Goal: Obtain resource: Obtain resource

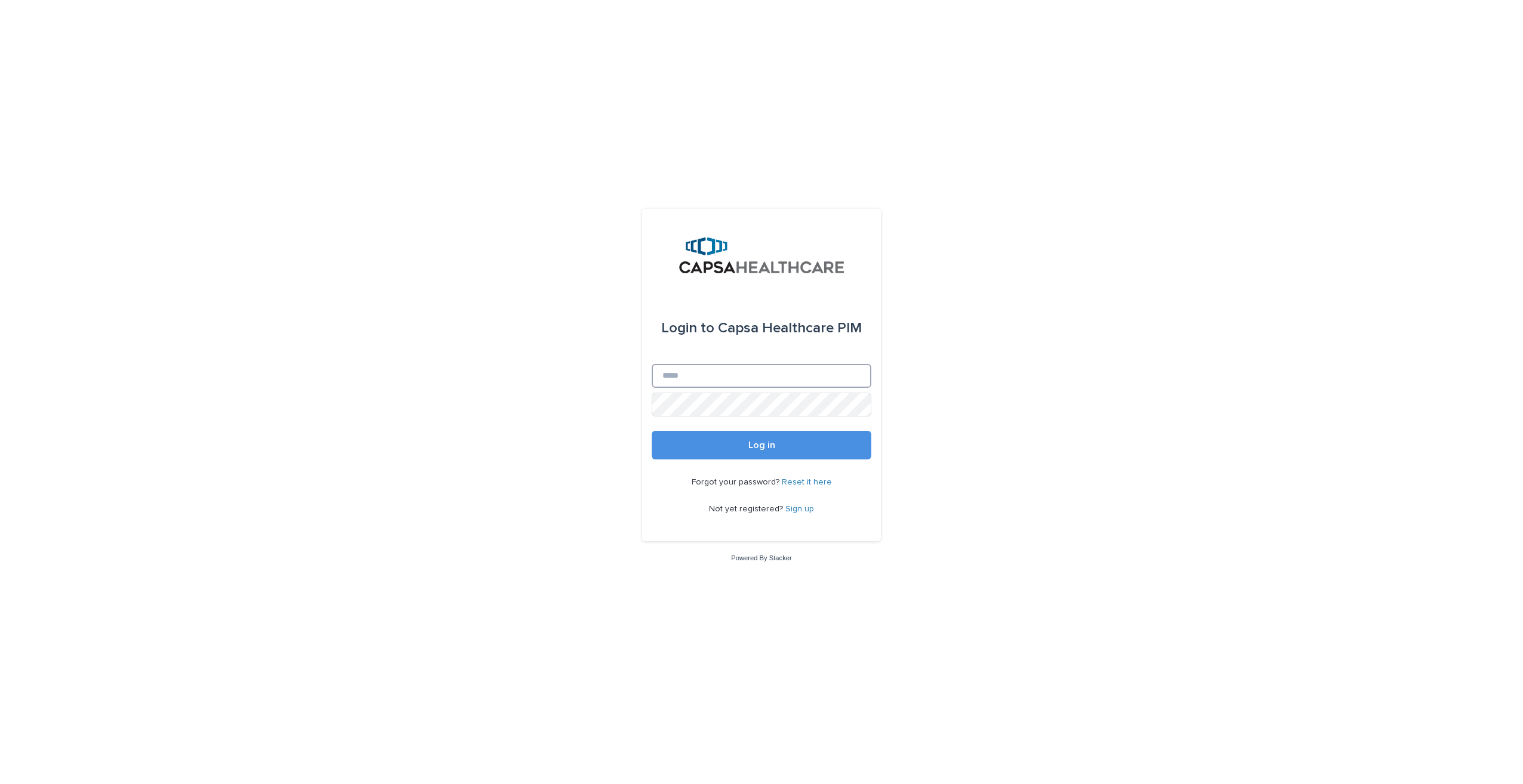
click at [720, 378] on input "Email" at bounding box center [762, 375] width 220 height 24
type input "**********"
click at [749, 446] on span "Log in" at bounding box center [762, 445] width 27 height 10
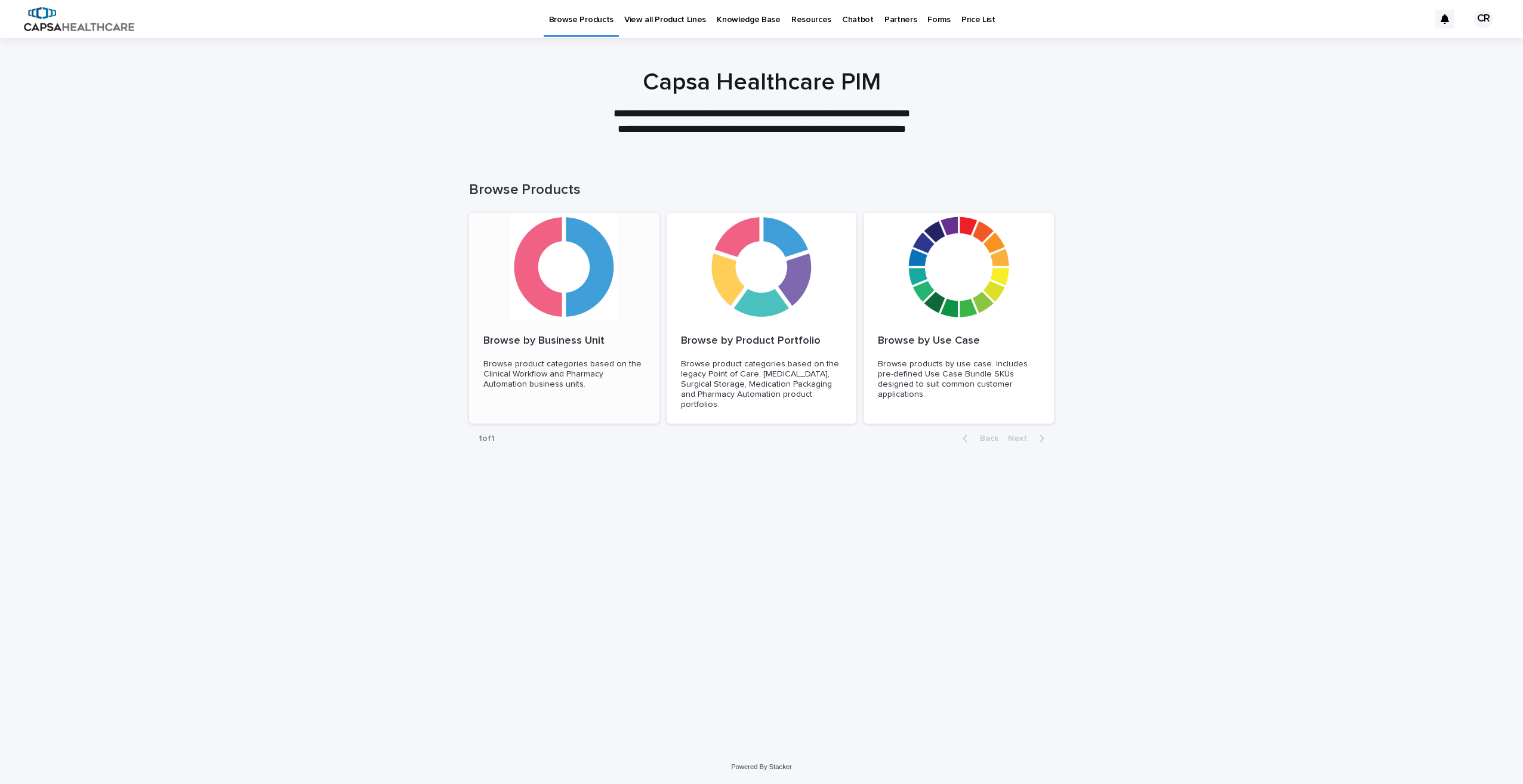
click at [512, 368] on p "Browse product categories based on the Clinical Workflow and Pharmacy Automatio…" at bounding box center [564, 374] width 162 height 30
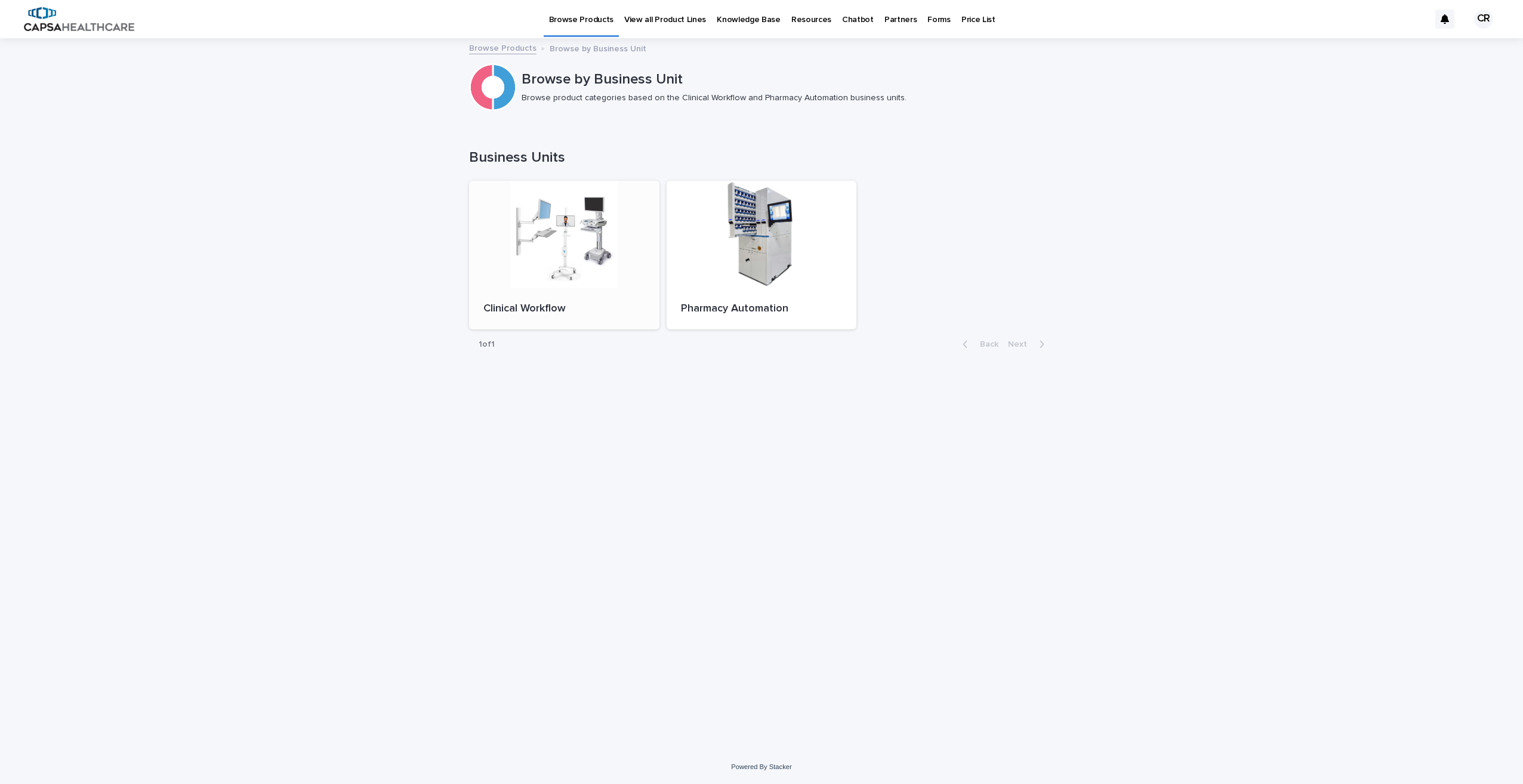
click at [552, 297] on div "Clinical Workflow" at bounding box center [564, 309] width 190 height 42
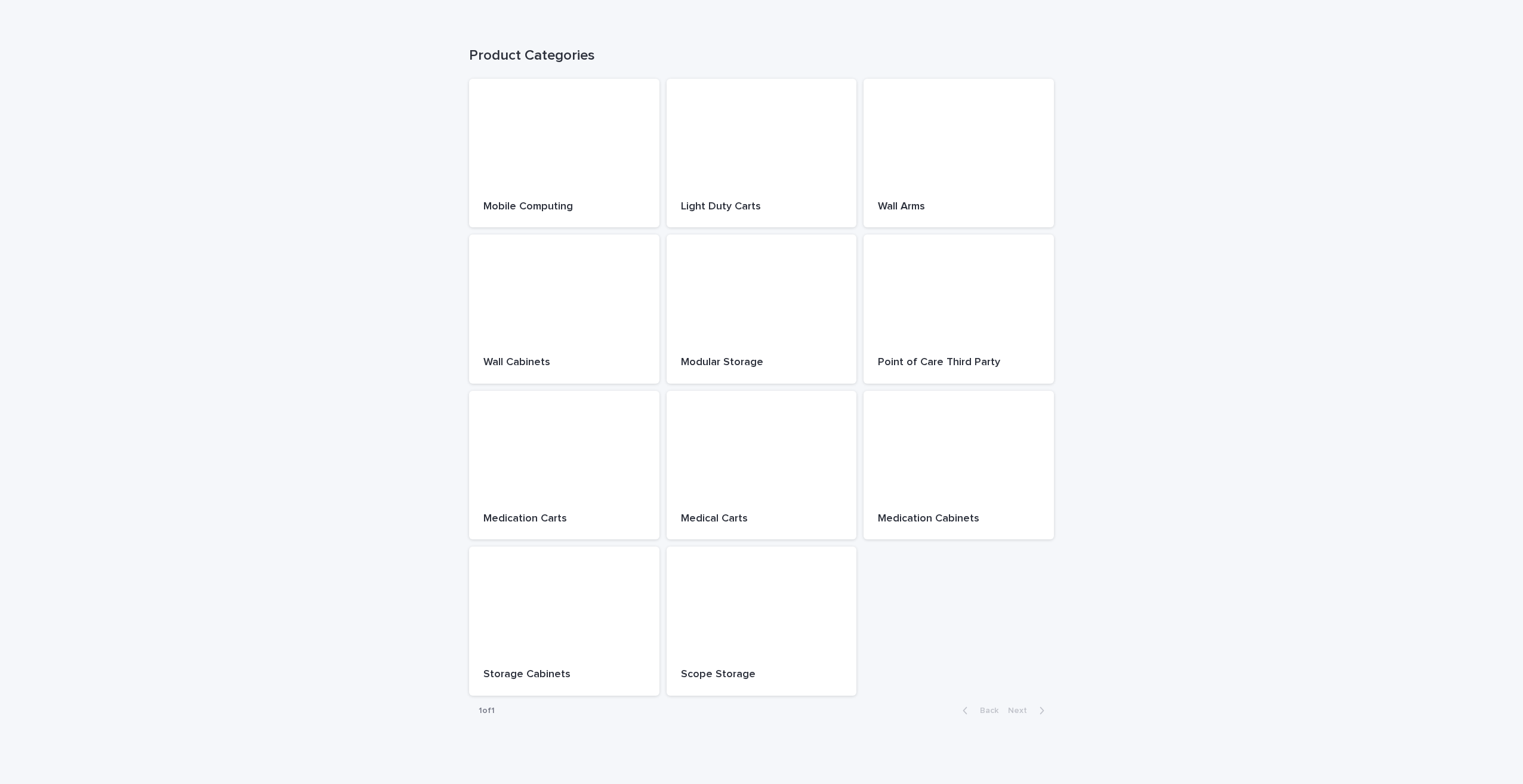
scroll to position [119, 0]
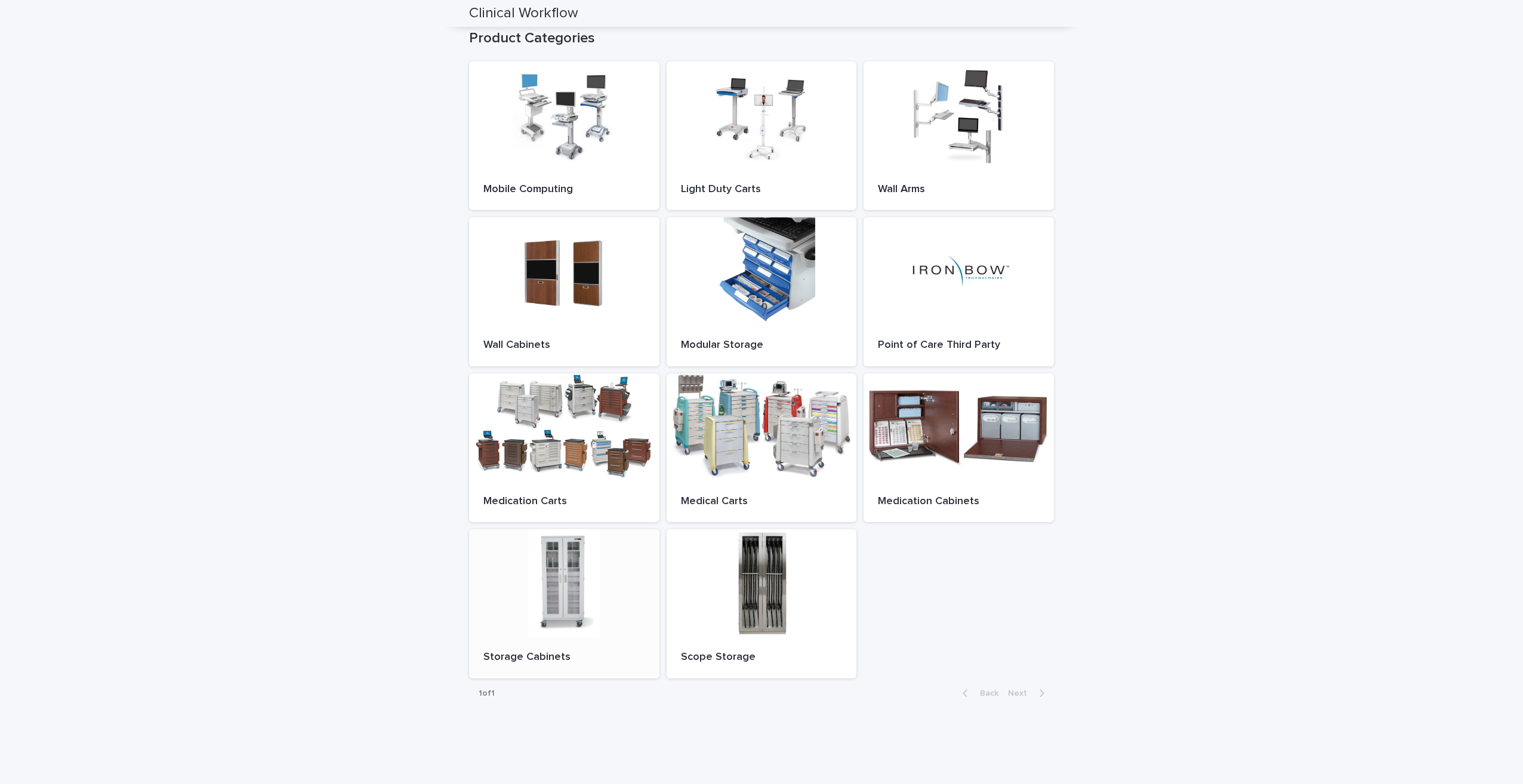
click at [540, 645] on div "Storage Cabinets" at bounding box center [564, 657] width 190 height 42
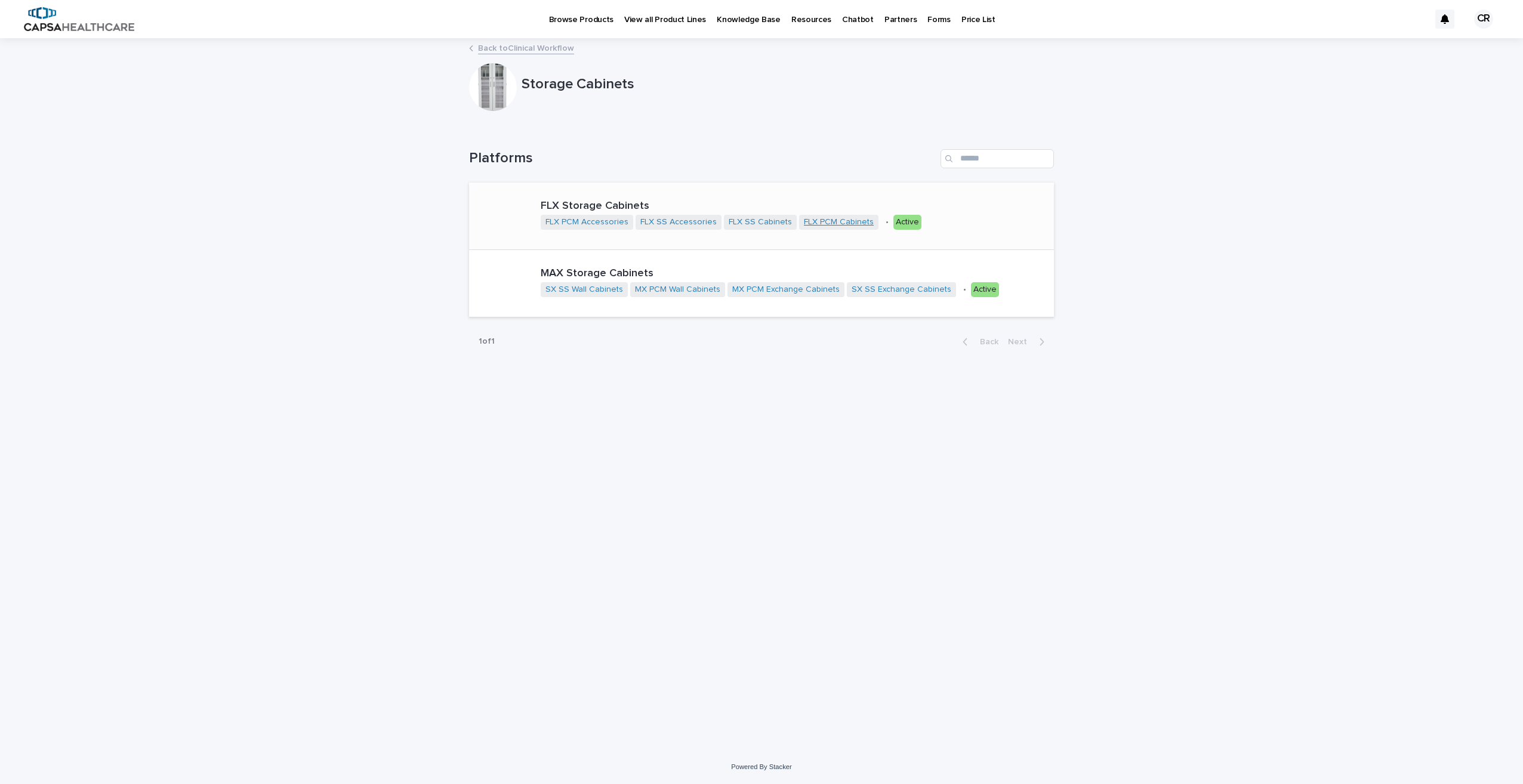
click at [850, 223] on link "FLX PCM Cabinets" at bounding box center [838, 222] width 69 height 10
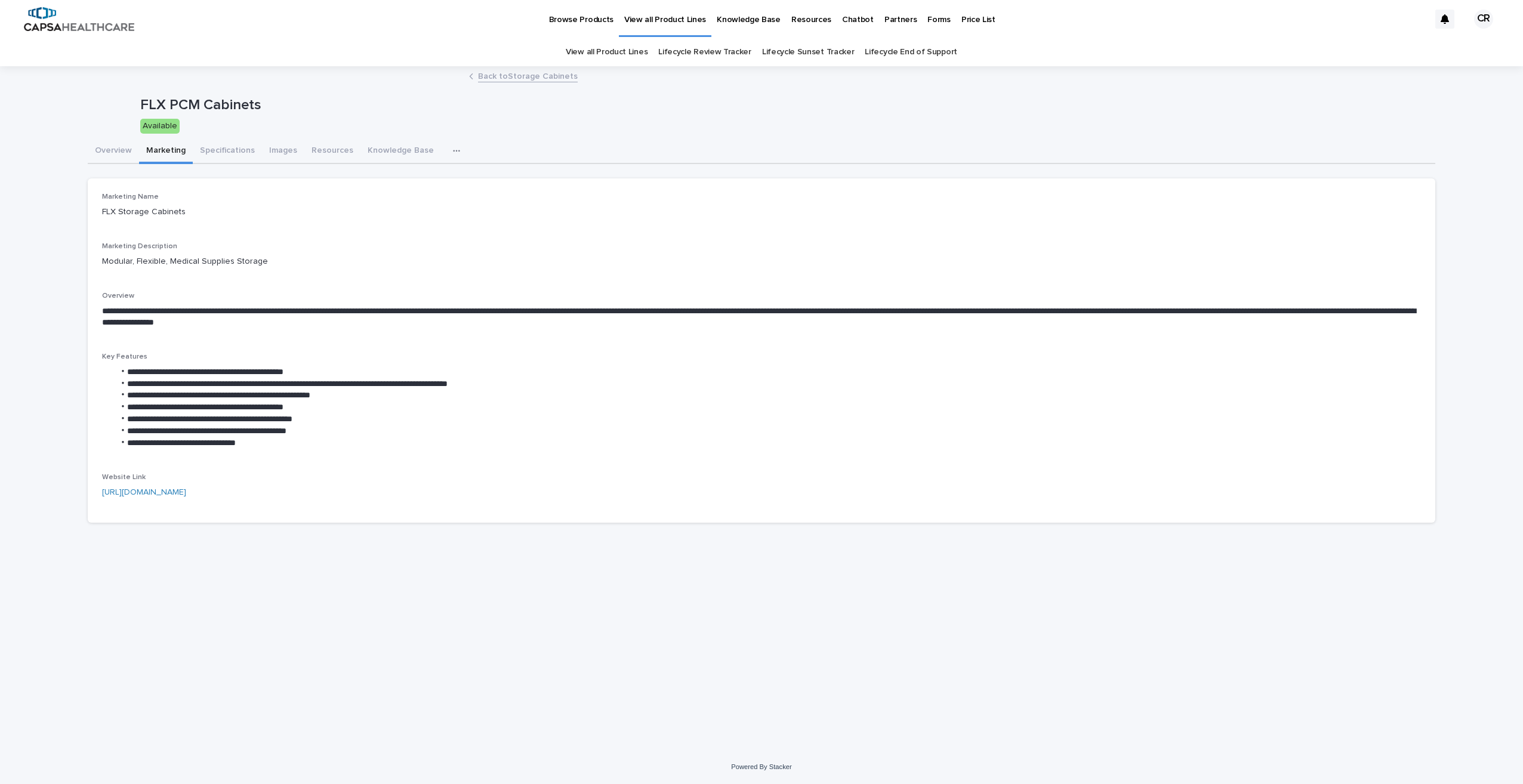
click at [168, 149] on button "Marketing" at bounding box center [166, 151] width 53 height 25
click at [234, 154] on button "Specifications" at bounding box center [227, 151] width 69 height 25
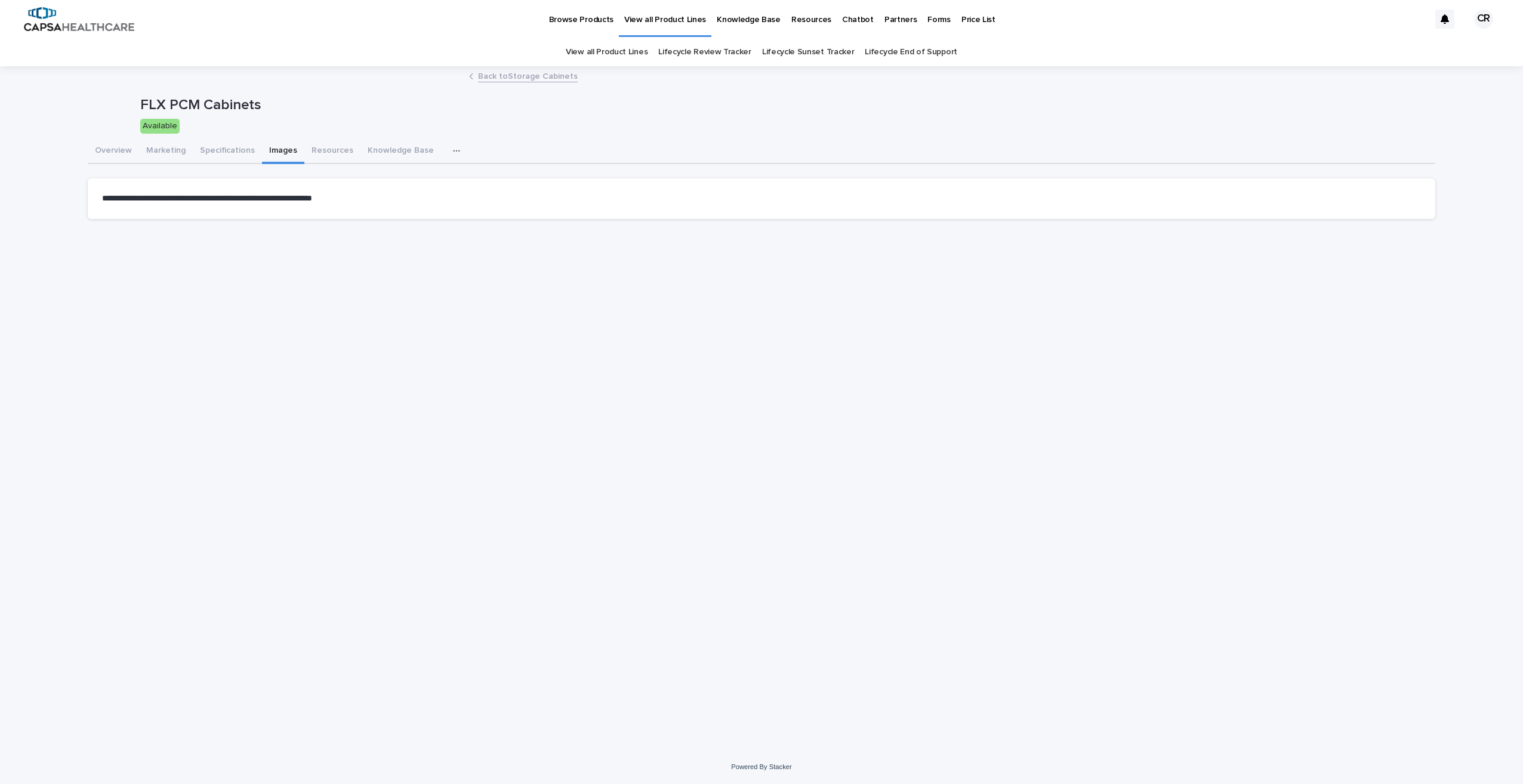
click at [275, 150] on button "Images" at bounding box center [283, 151] width 43 height 25
click at [327, 146] on button "Resources" at bounding box center [333, 151] width 56 height 25
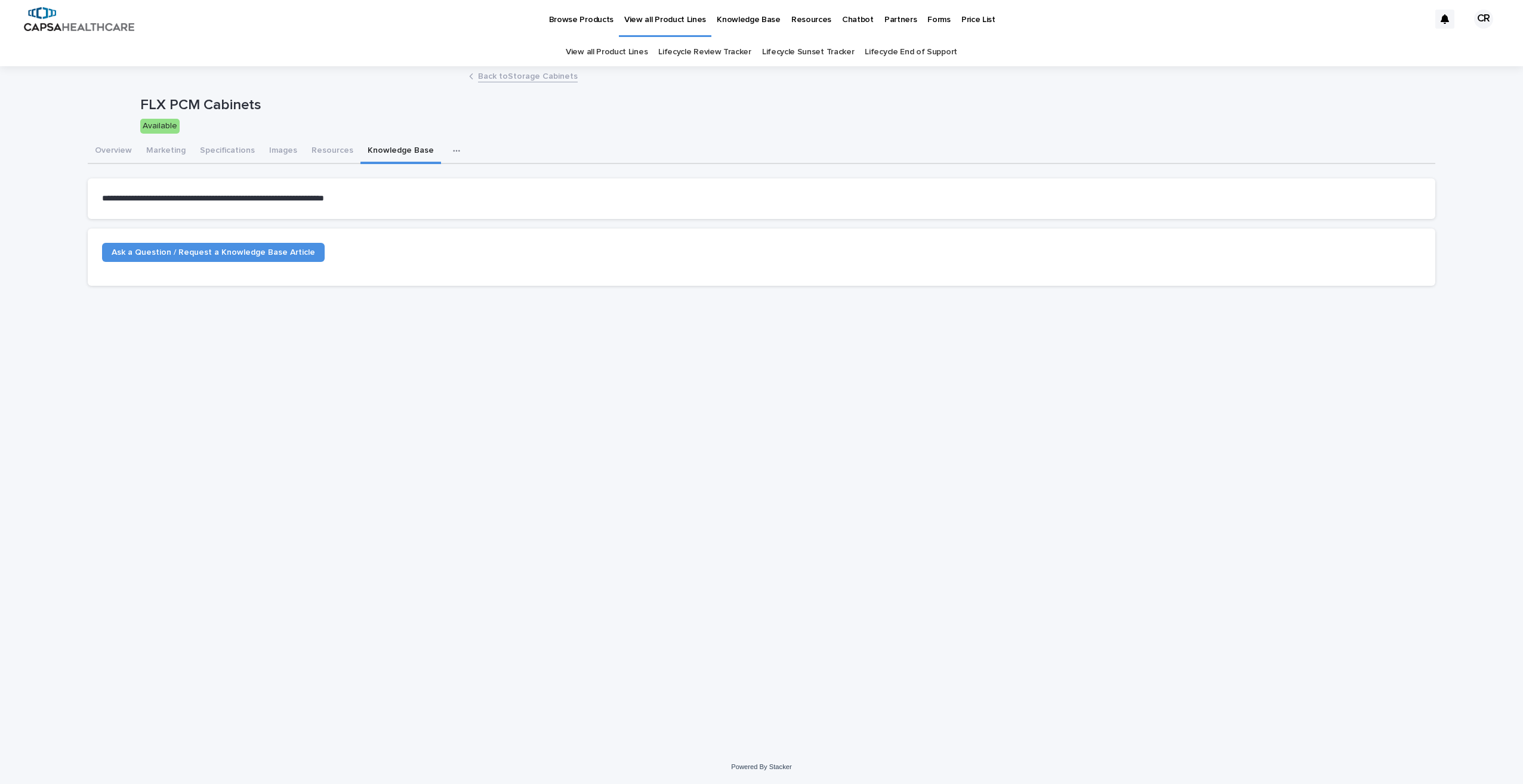
click at [376, 152] on button "Knowledge Base" at bounding box center [401, 151] width 81 height 25
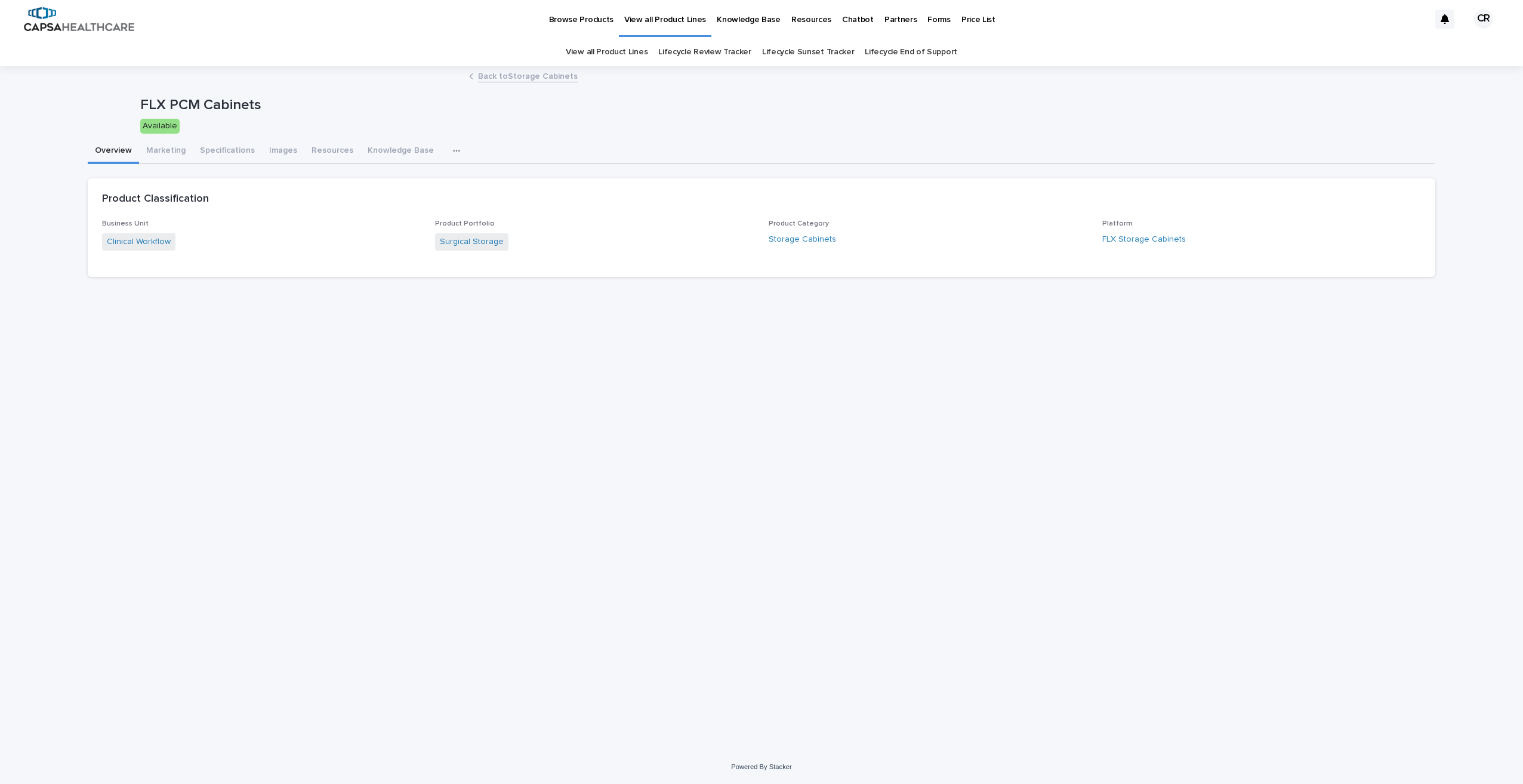
click at [113, 155] on button "Overview" at bounding box center [113, 151] width 51 height 25
click at [753, 21] on p "Knowledge Base" at bounding box center [749, 12] width 64 height 25
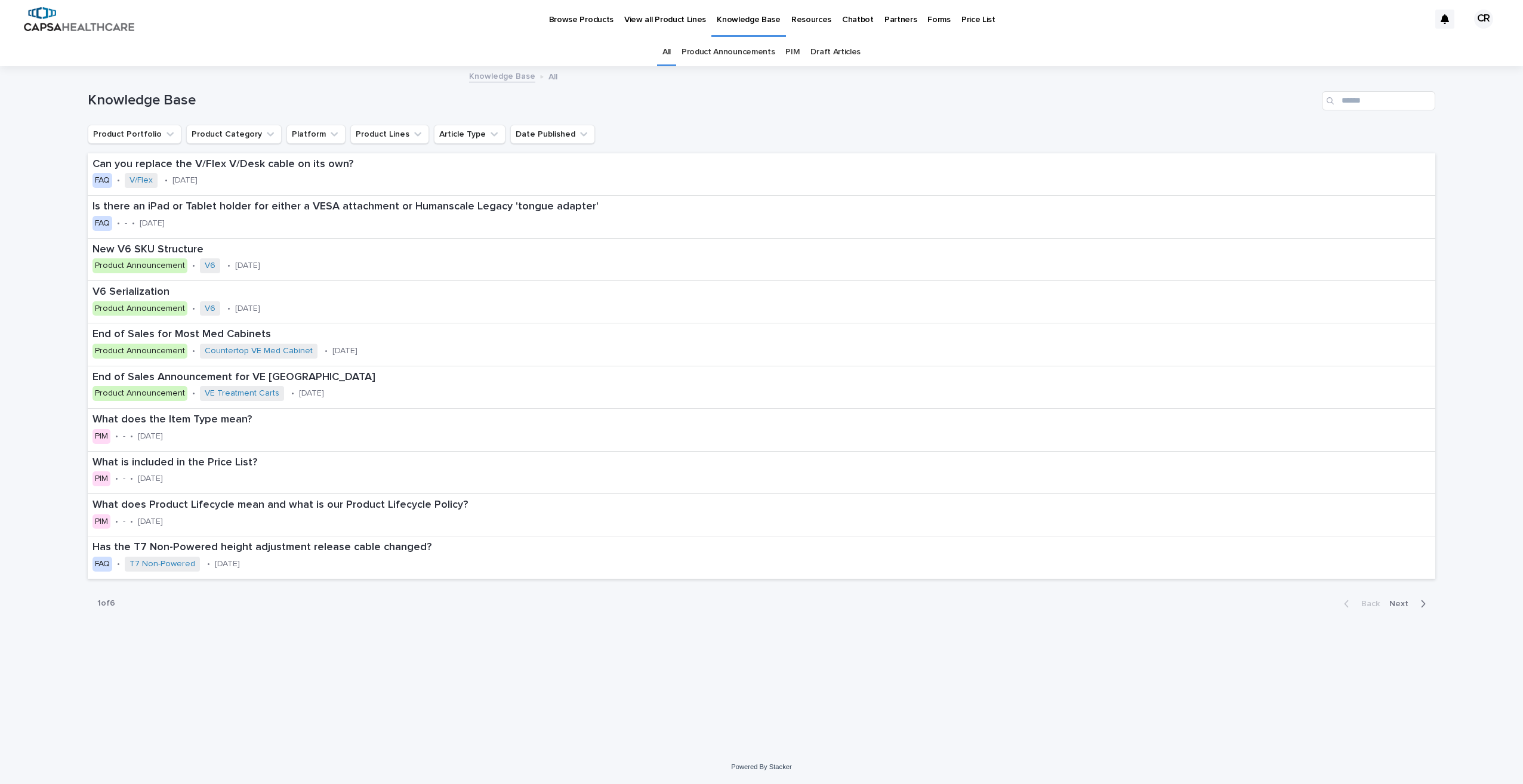
click at [803, 23] on p "Resources" at bounding box center [811, 12] width 40 height 25
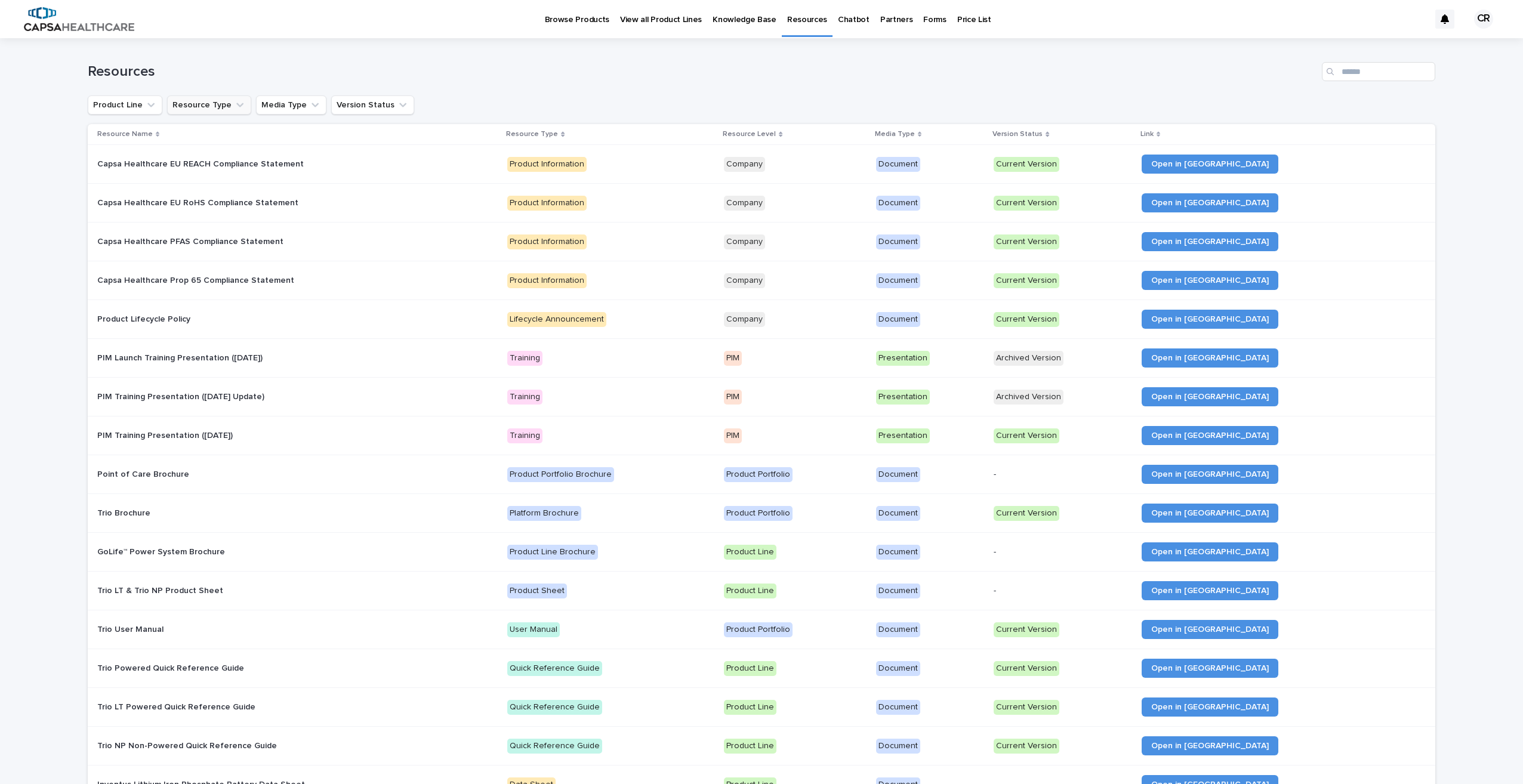
click at [236, 105] on icon "Resource Type" at bounding box center [240, 105] width 12 height 12
click at [243, 182] on p "Product Portfolio Brochure" at bounding box center [243, 182] width 119 height 8
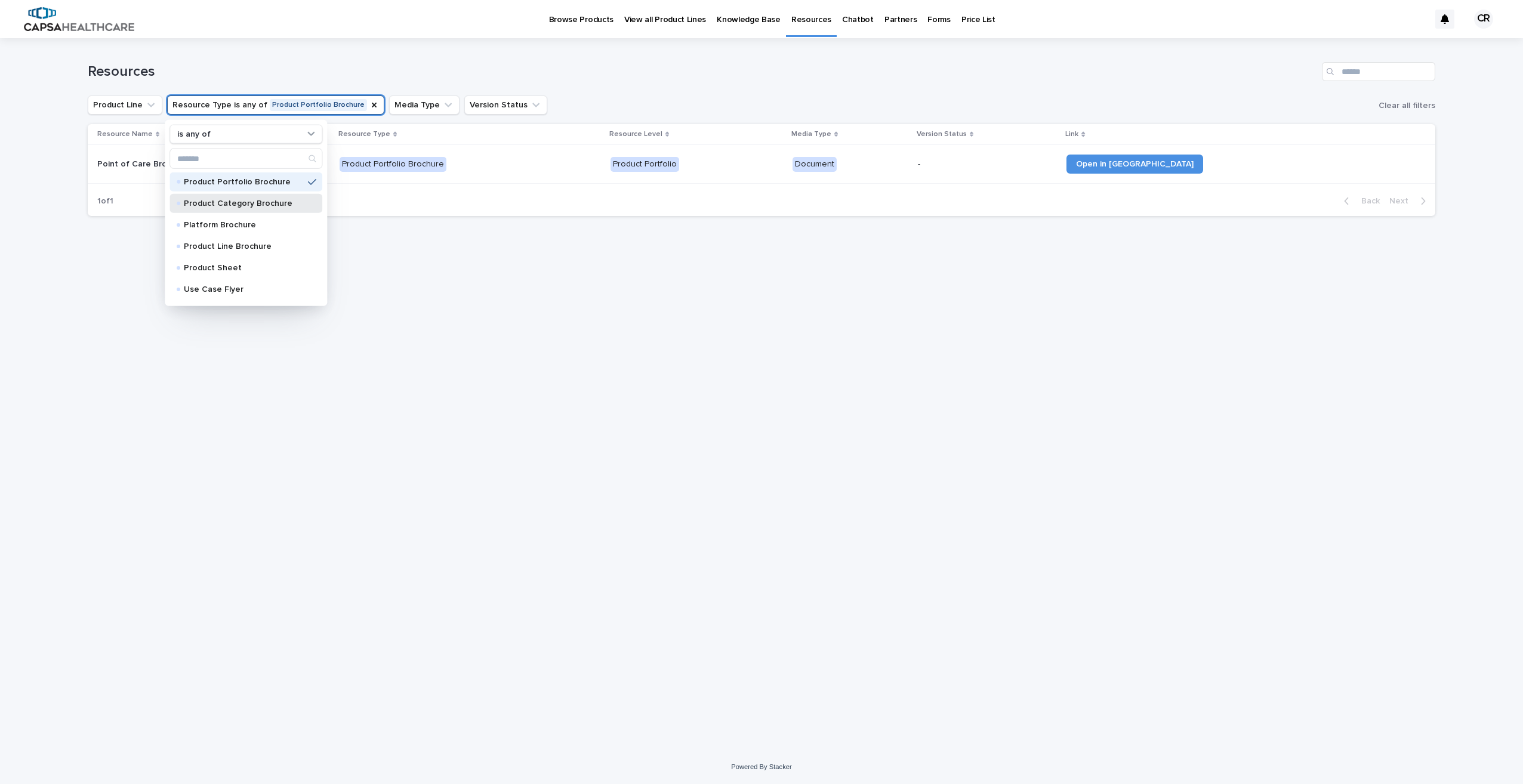
click at [257, 199] on p "Product Category Brochure" at bounding box center [243, 203] width 119 height 8
click at [229, 220] on p "Platform Brochure" at bounding box center [243, 224] width 119 height 8
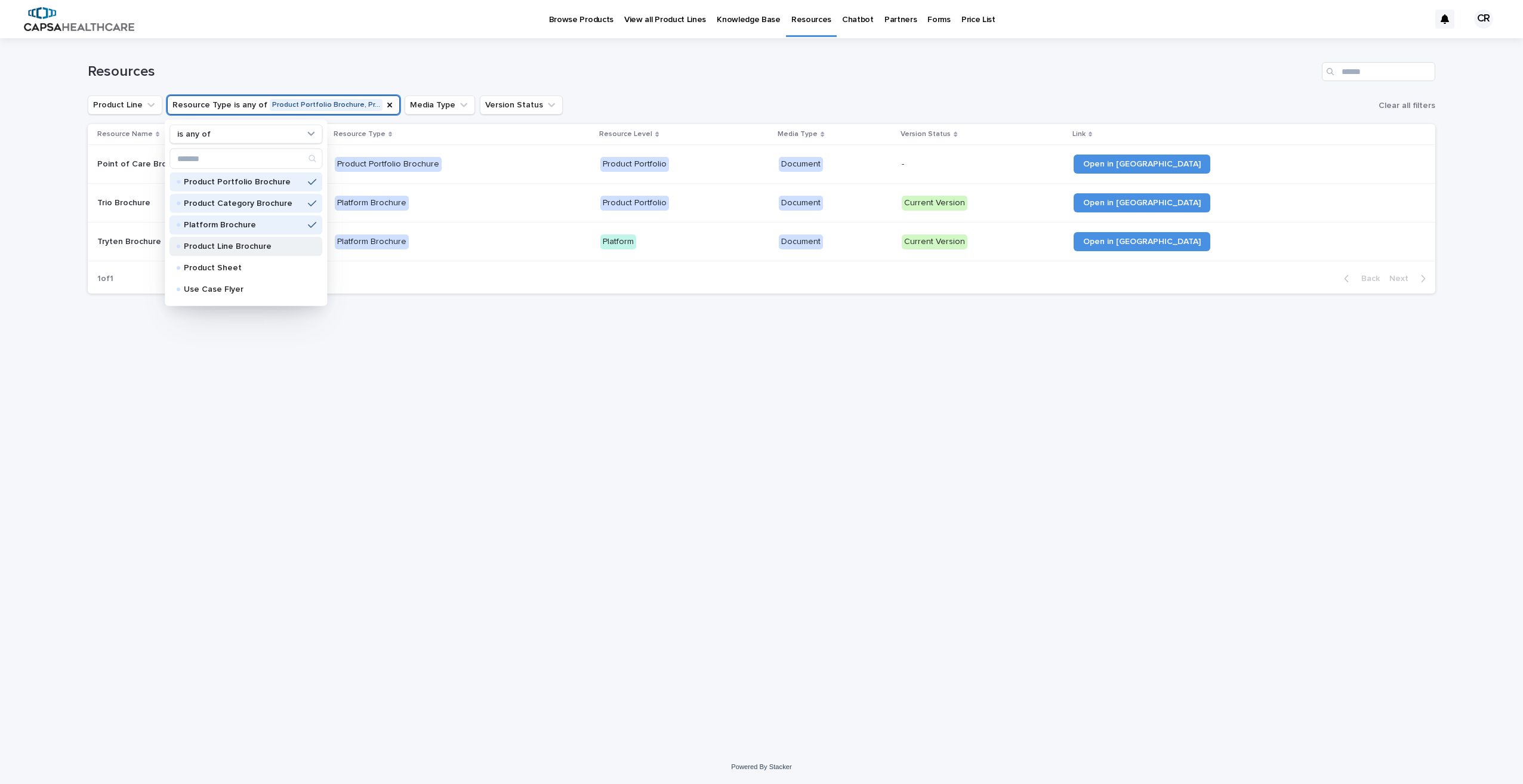
click at [223, 246] on p "Product Line Brochure" at bounding box center [243, 246] width 119 height 8
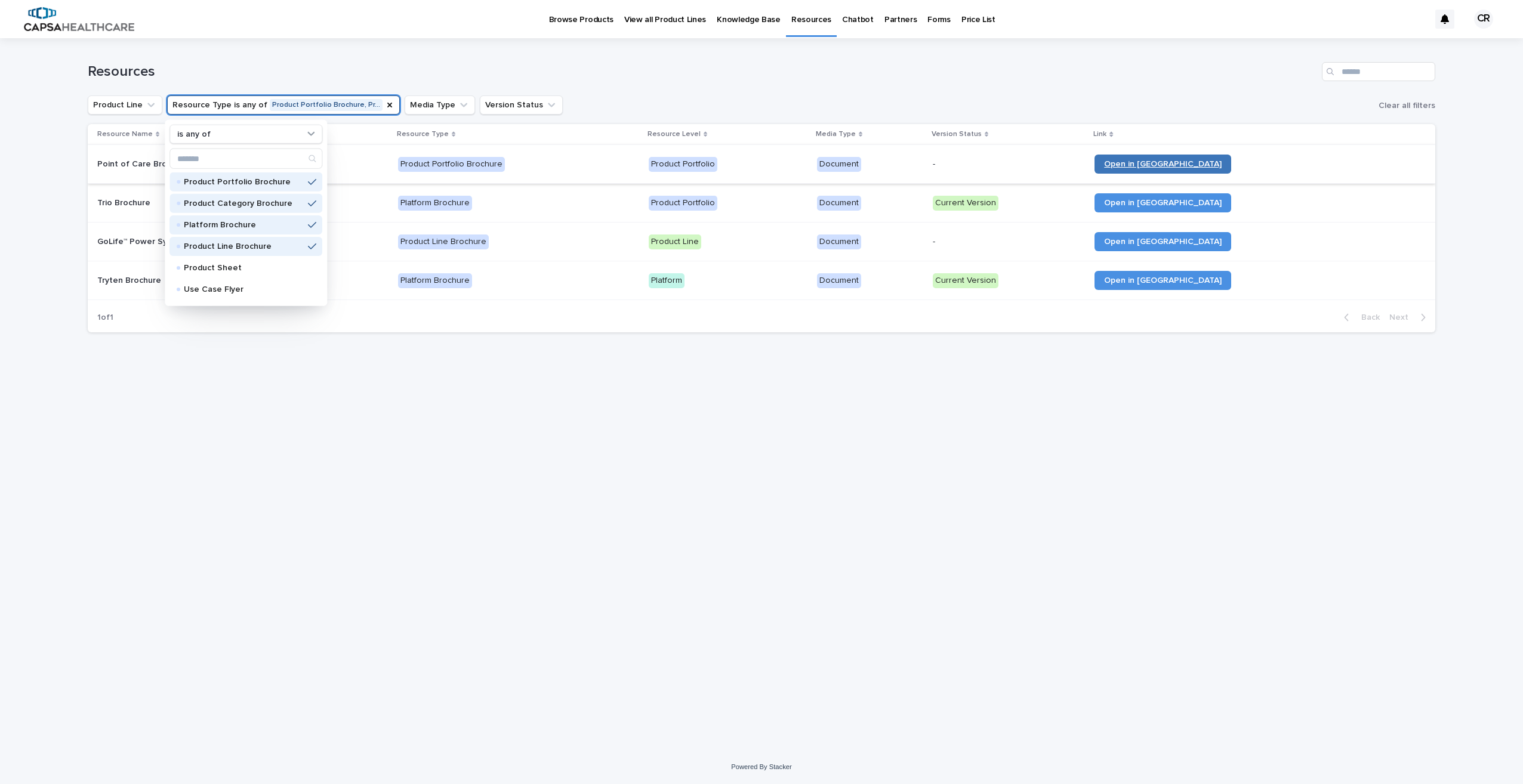
click at [1215, 163] on span "Open in [GEOGRAPHIC_DATA]" at bounding box center [1163, 164] width 118 height 8
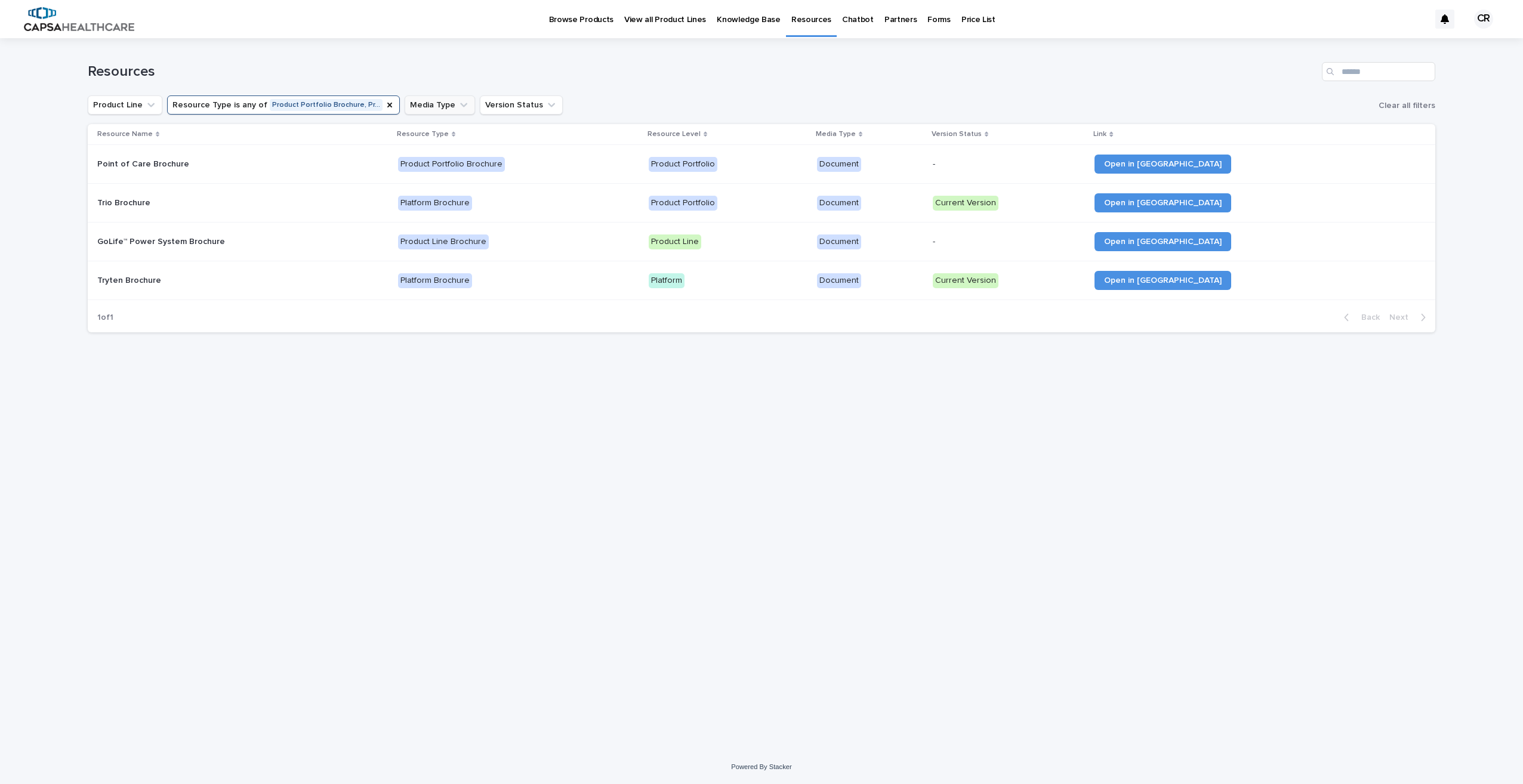
click at [458, 108] on icon "Media Type" at bounding box center [464, 105] width 12 height 12
click at [421, 246] on p "Presentation" at bounding box center [467, 246] width 119 height 8
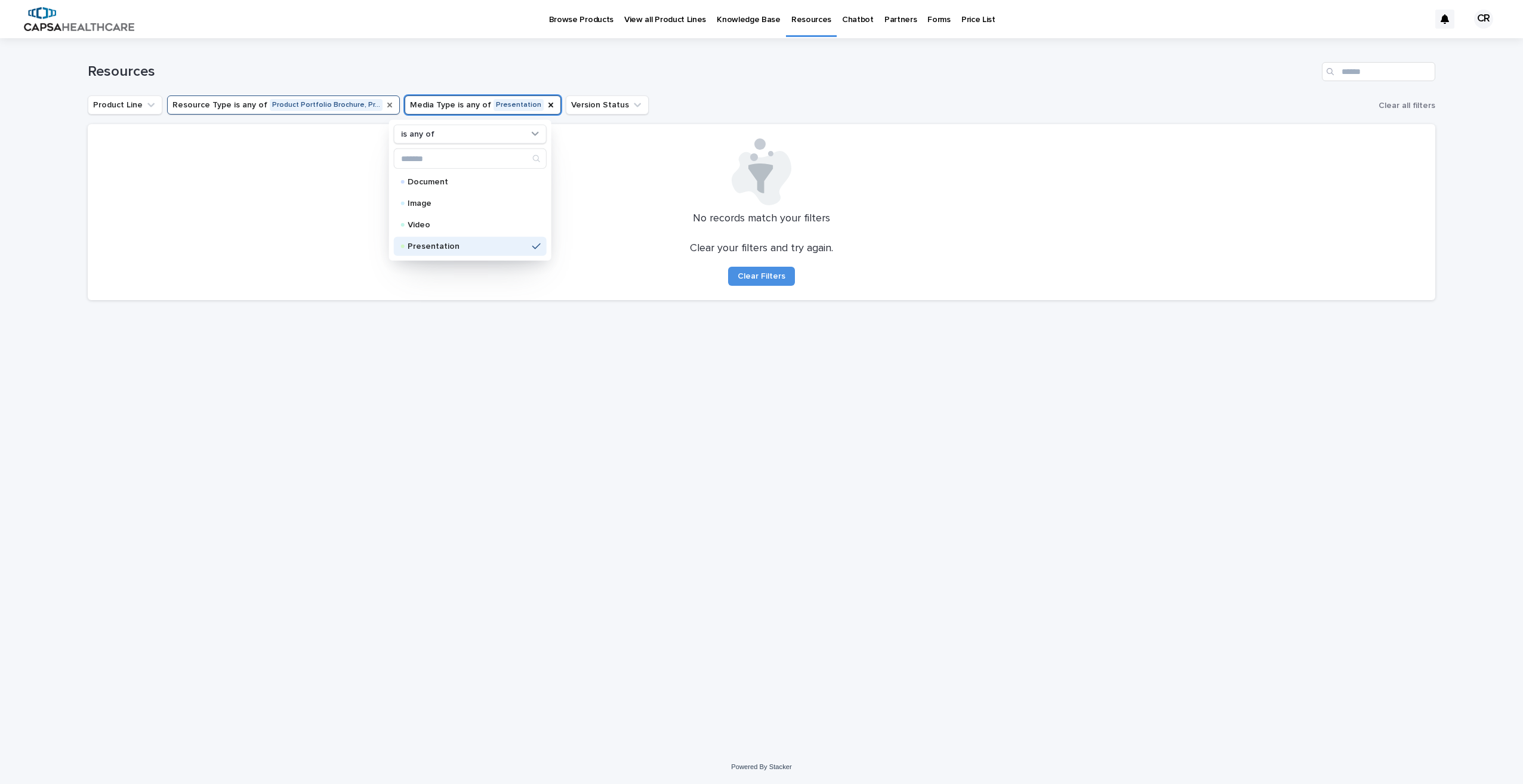
click at [388, 105] on icon "Resource Type" at bounding box center [390, 105] width 5 height 5
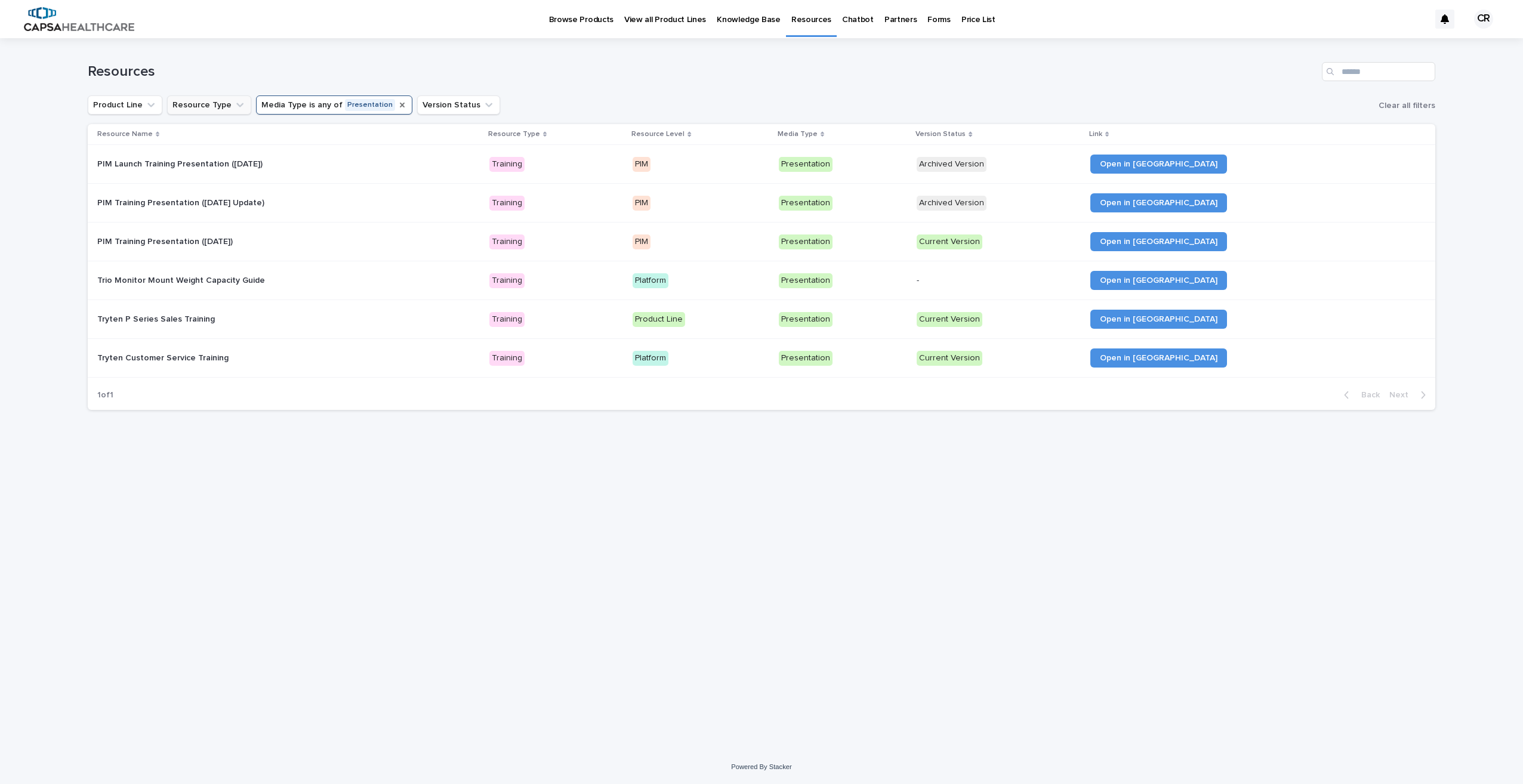
click at [400, 105] on icon "Media Type" at bounding box center [402, 105] width 5 height 5
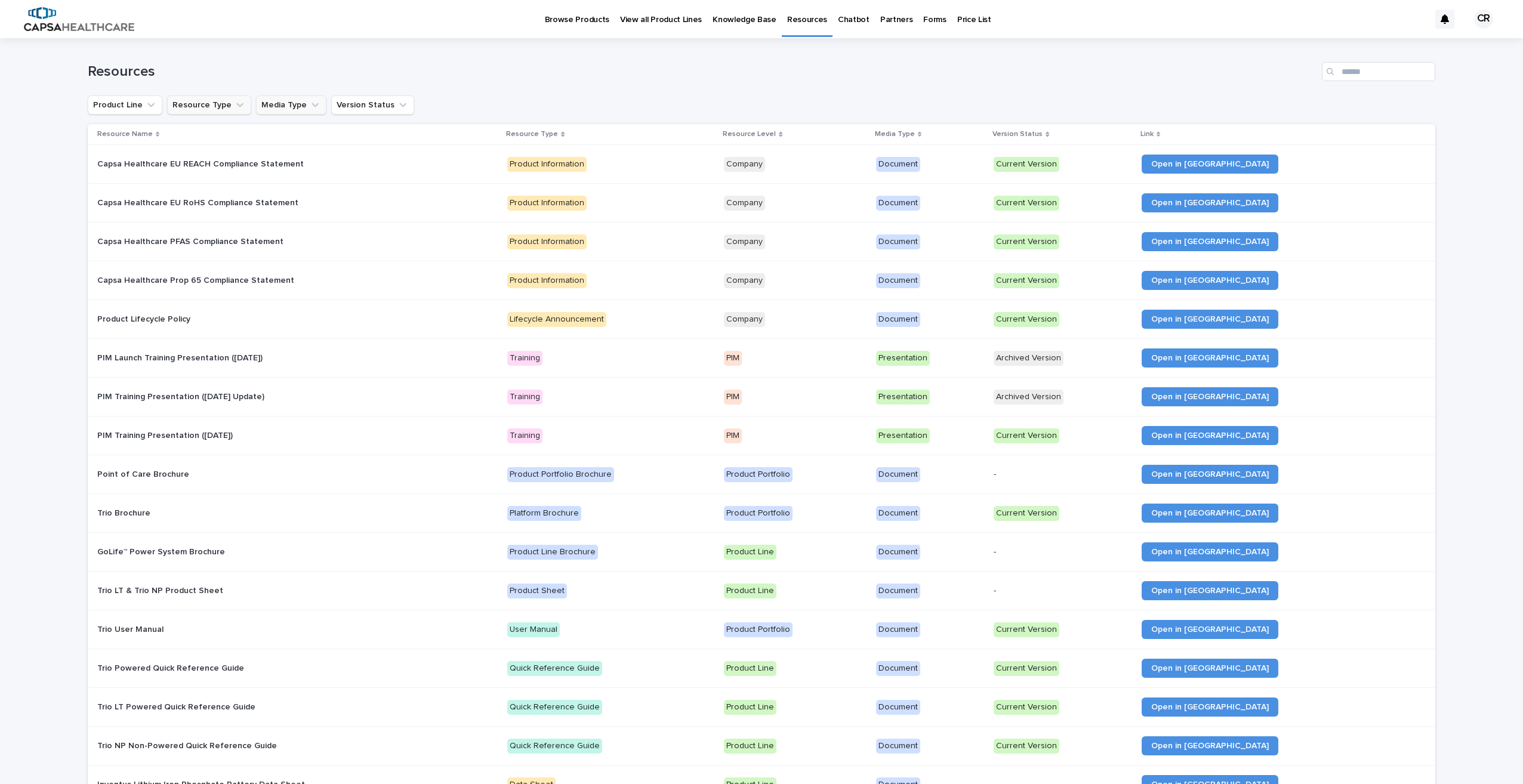
click at [309, 104] on icon "Media Type" at bounding box center [315, 105] width 12 height 12
click at [147, 108] on icon "Product Line" at bounding box center [151, 105] width 12 height 12
type input "*****"
click at [237, 105] on icon "Resource Type" at bounding box center [240, 104] width 7 height 4
type input "*****"
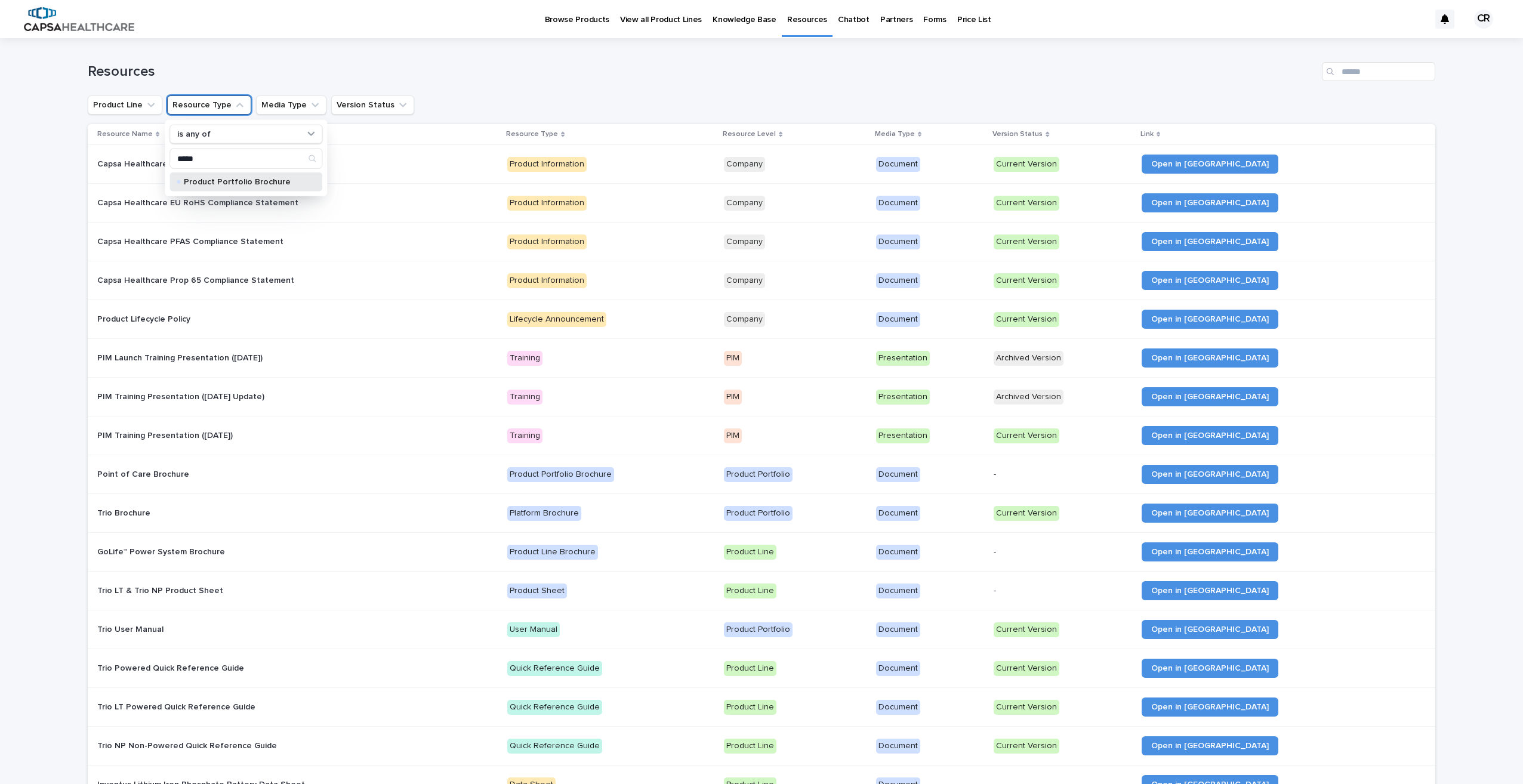
click at [245, 179] on p "Product Portfolio Brochure" at bounding box center [243, 182] width 119 height 8
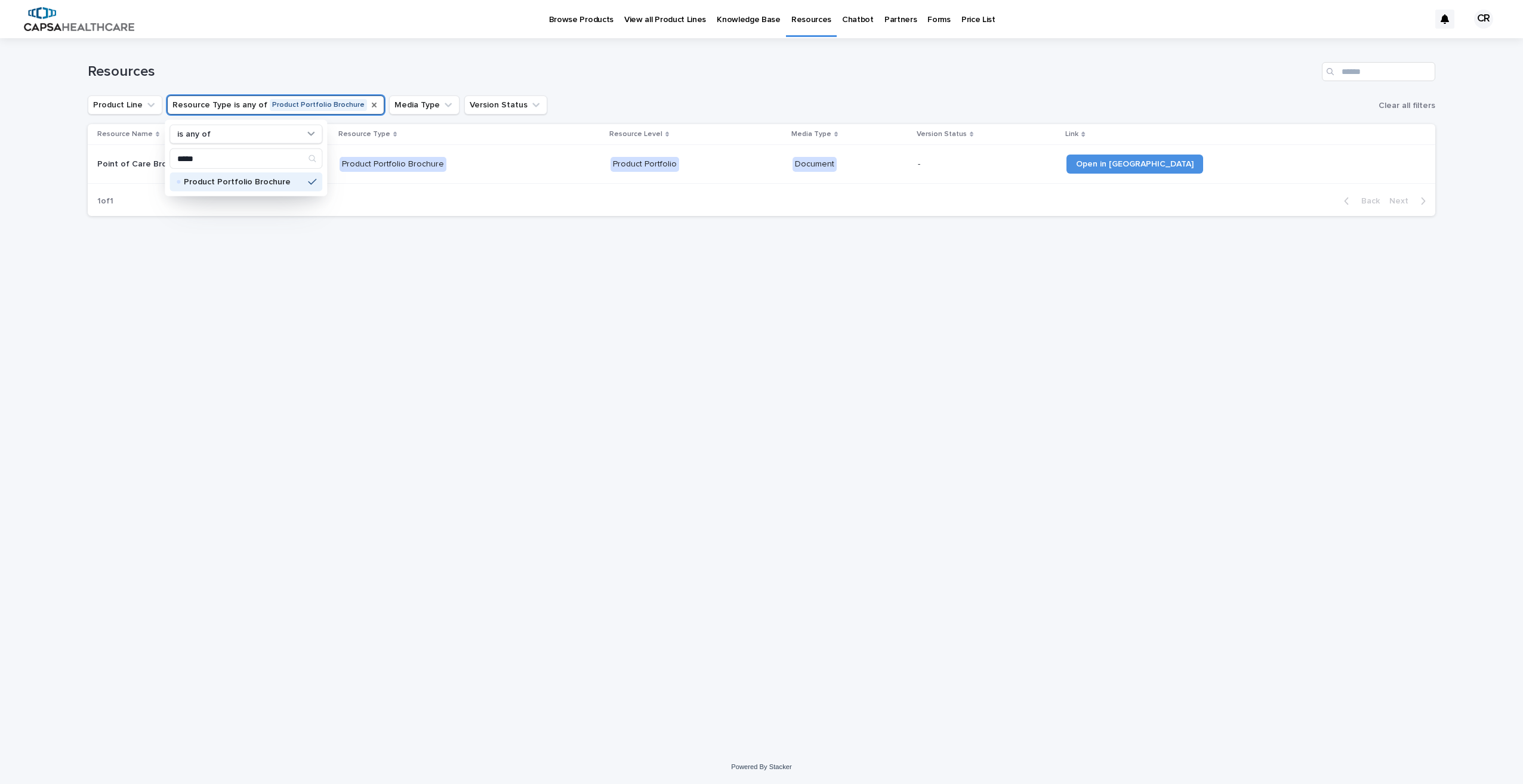
click at [369, 108] on icon "Resource Type" at bounding box center [374, 104] width 10 height 10
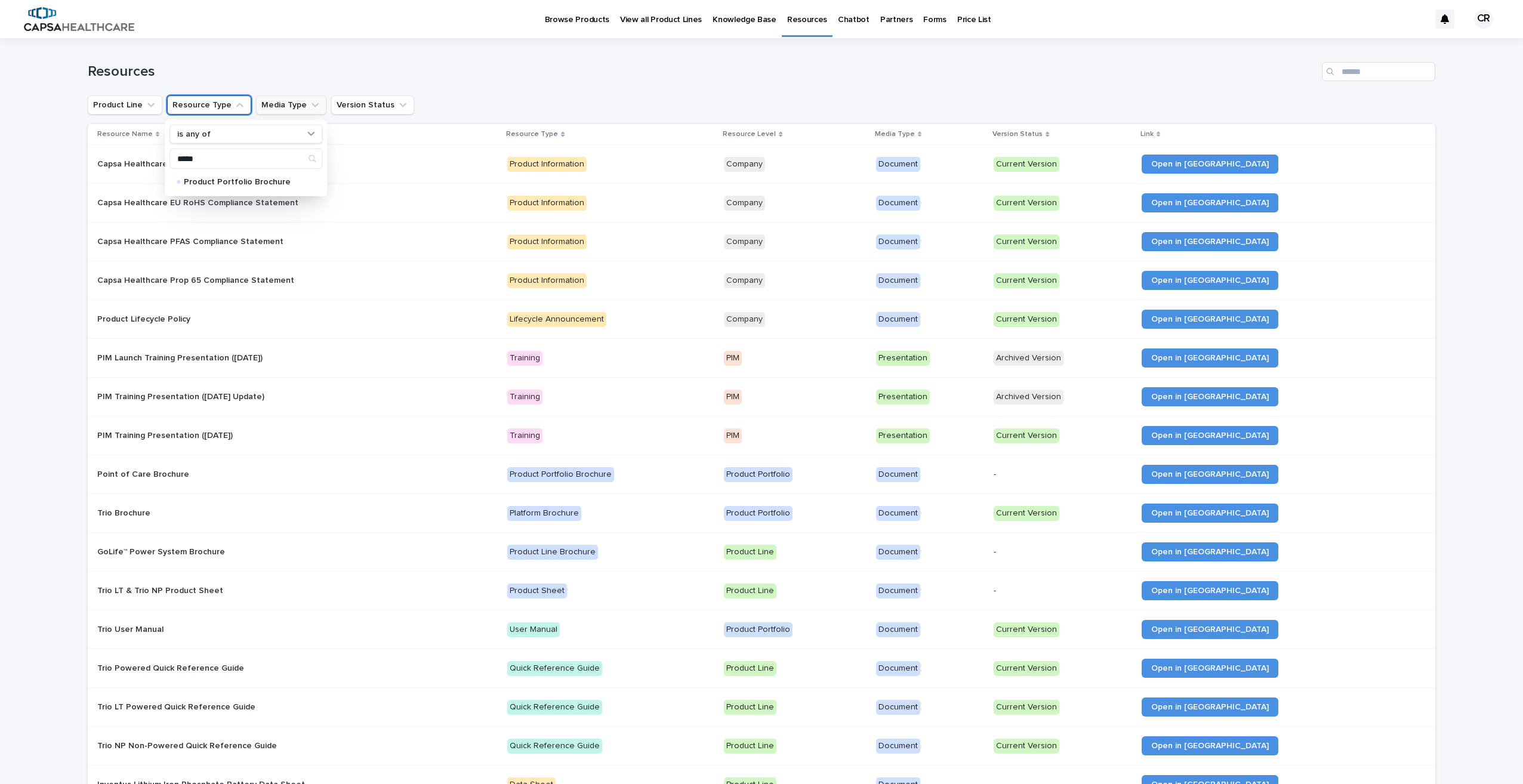
click at [309, 104] on icon "Media Type" at bounding box center [315, 105] width 12 height 12
